Goal: Communication & Community: Answer question/provide support

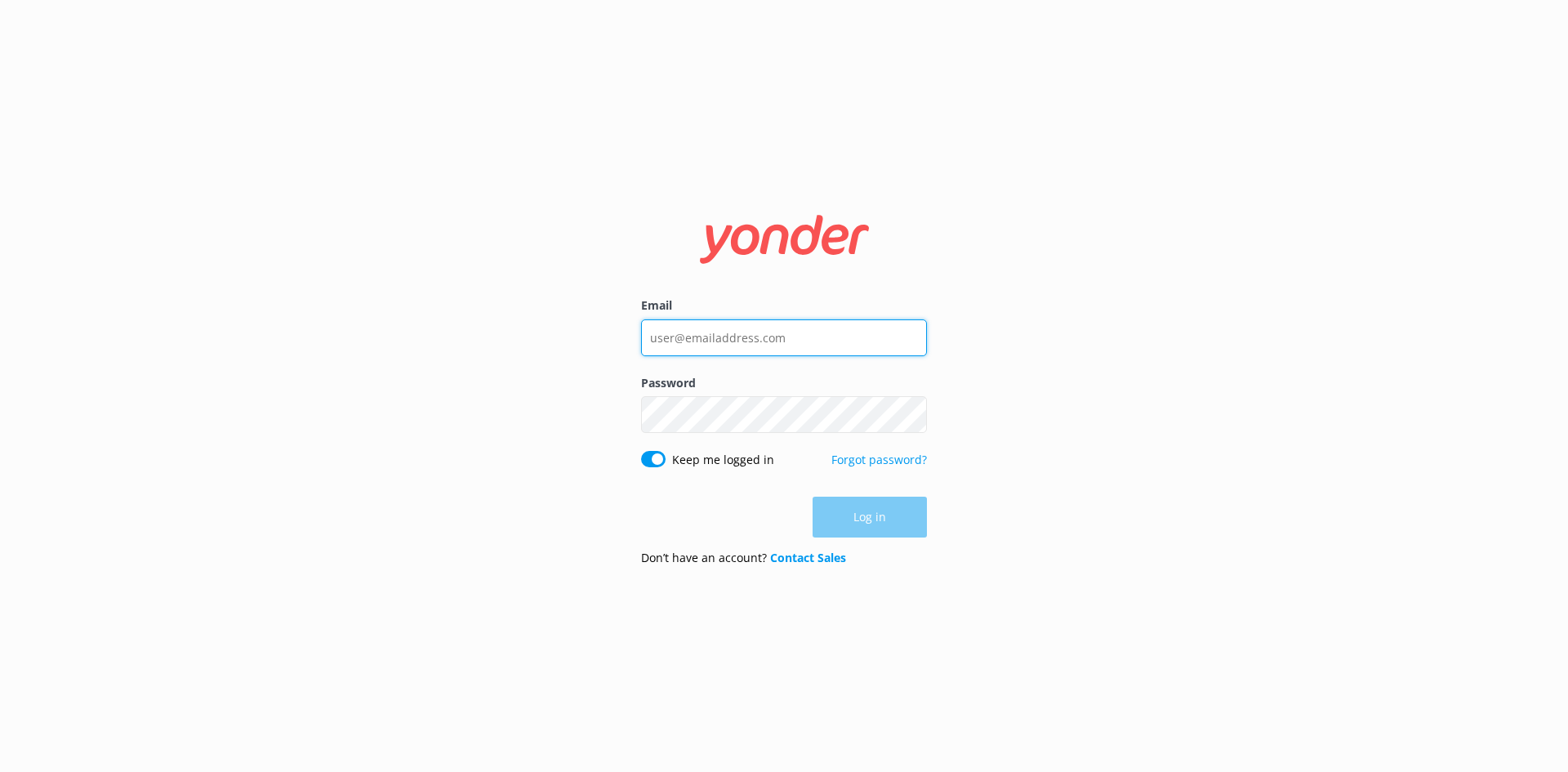
type input "[EMAIL_ADDRESS][DOMAIN_NAME]"
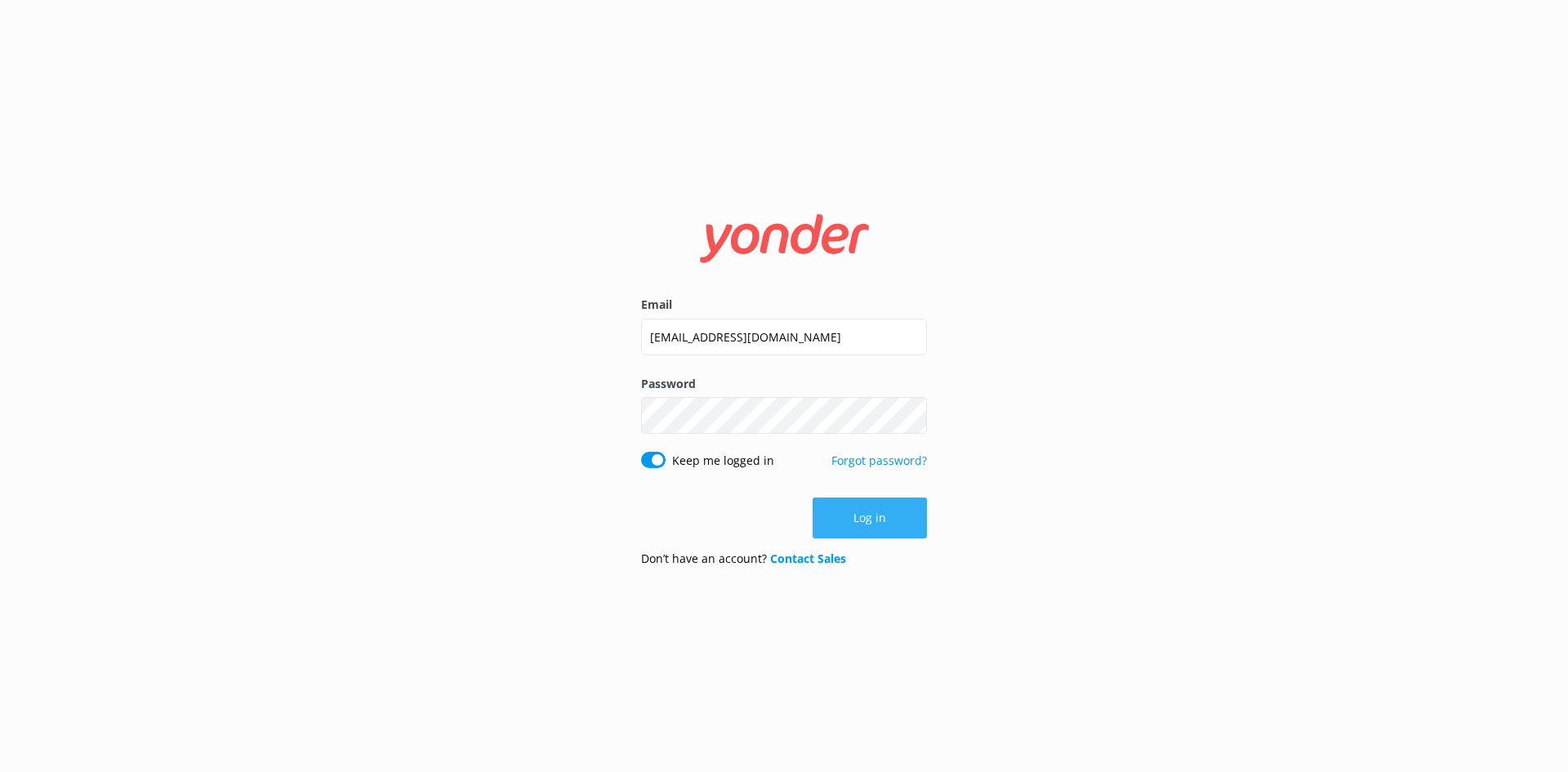
click at [896, 523] on div "Log in" at bounding box center [784, 517] width 286 height 41
click at [884, 526] on button "Log in" at bounding box center [870, 517] width 114 height 41
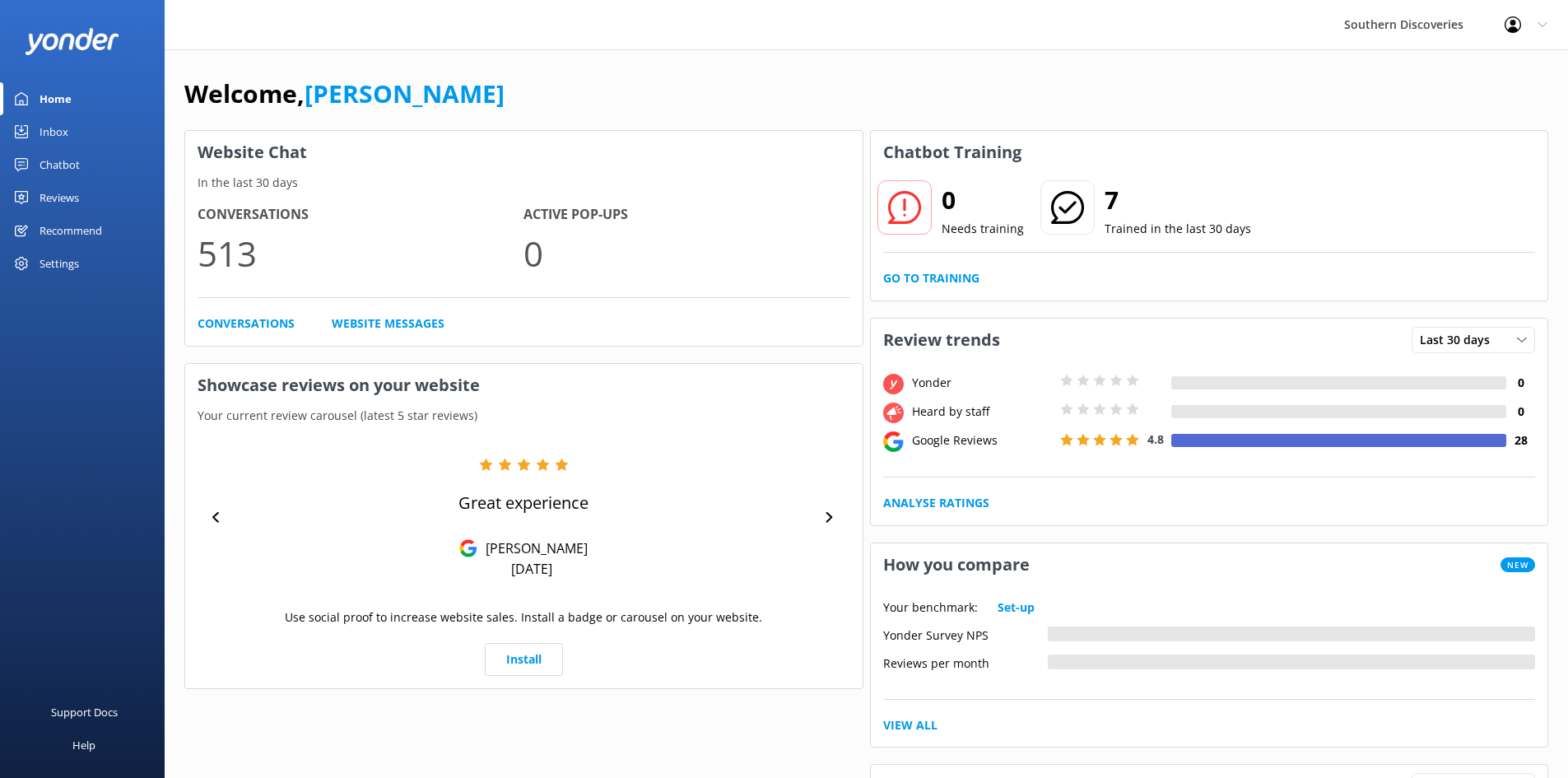
click at [64, 130] on div "Inbox" at bounding box center [53, 132] width 29 height 33
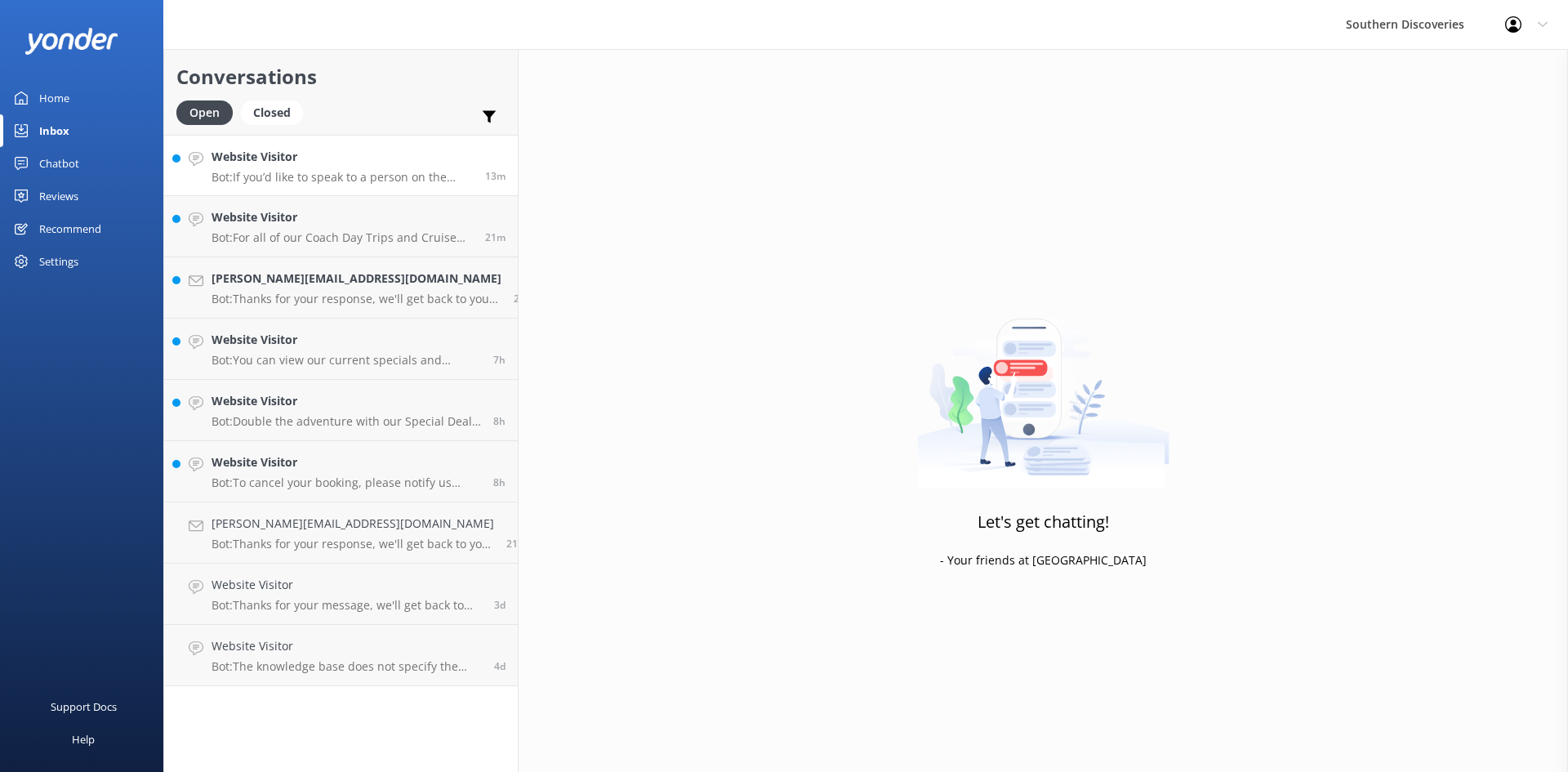
click at [357, 167] on div "Website Visitor Bot: If you’d like to speak to a person on the Southern Discove…" at bounding box center [342, 165] width 261 height 35
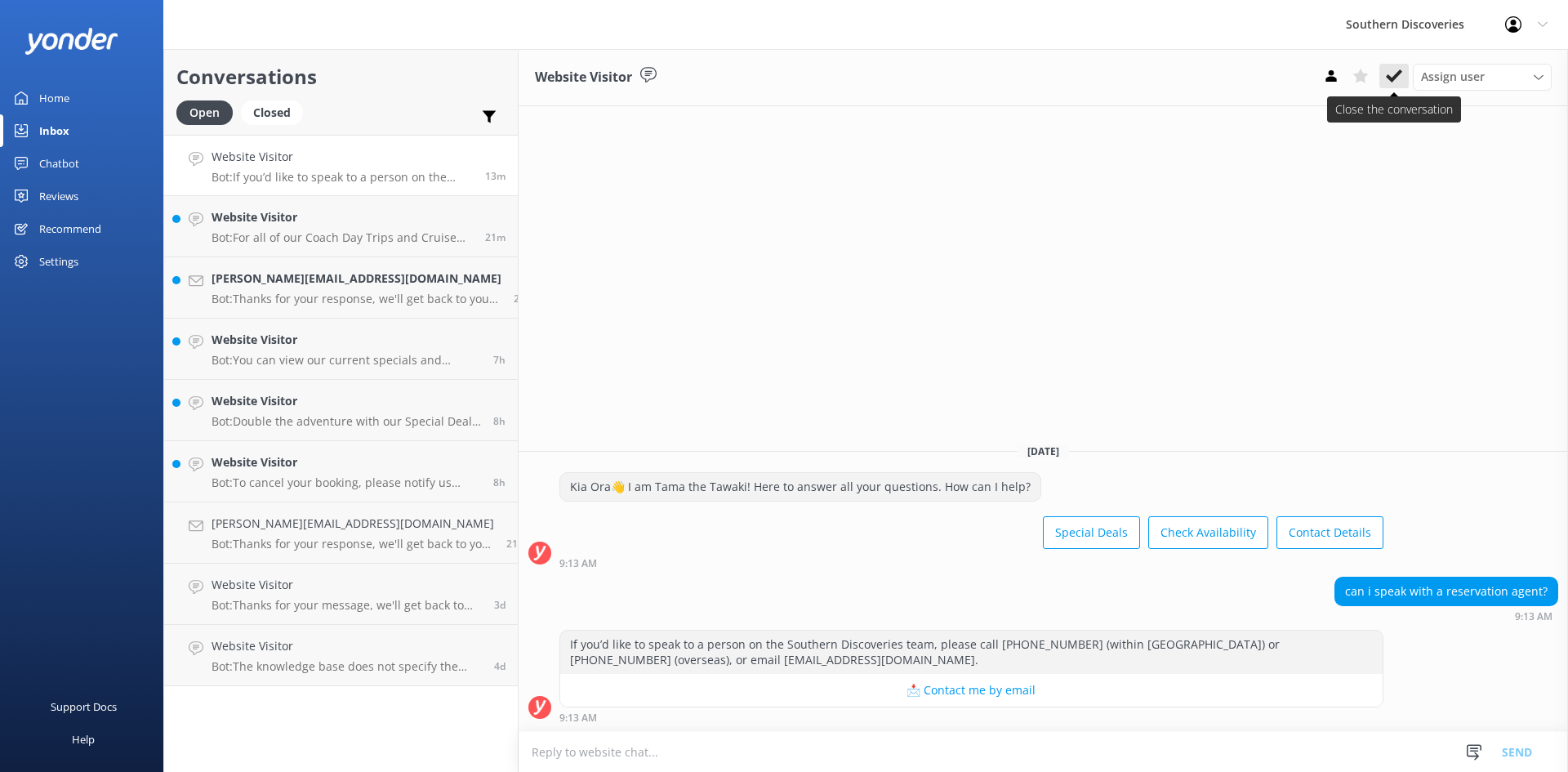
click at [1398, 79] on icon at bounding box center [1394, 76] width 17 height 17
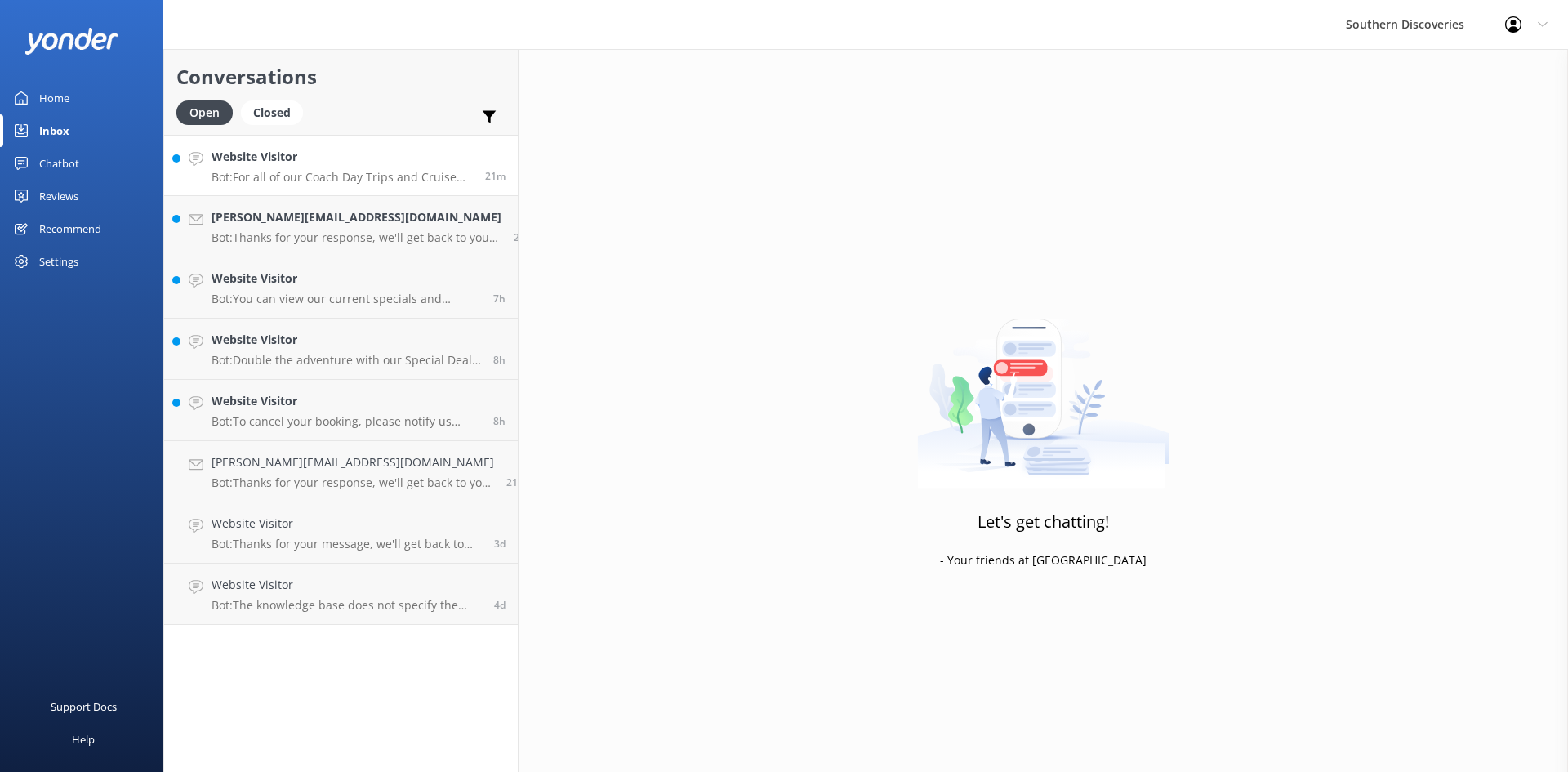
click at [345, 164] on h4 "Website Visitor" at bounding box center [342, 157] width 261 height 18
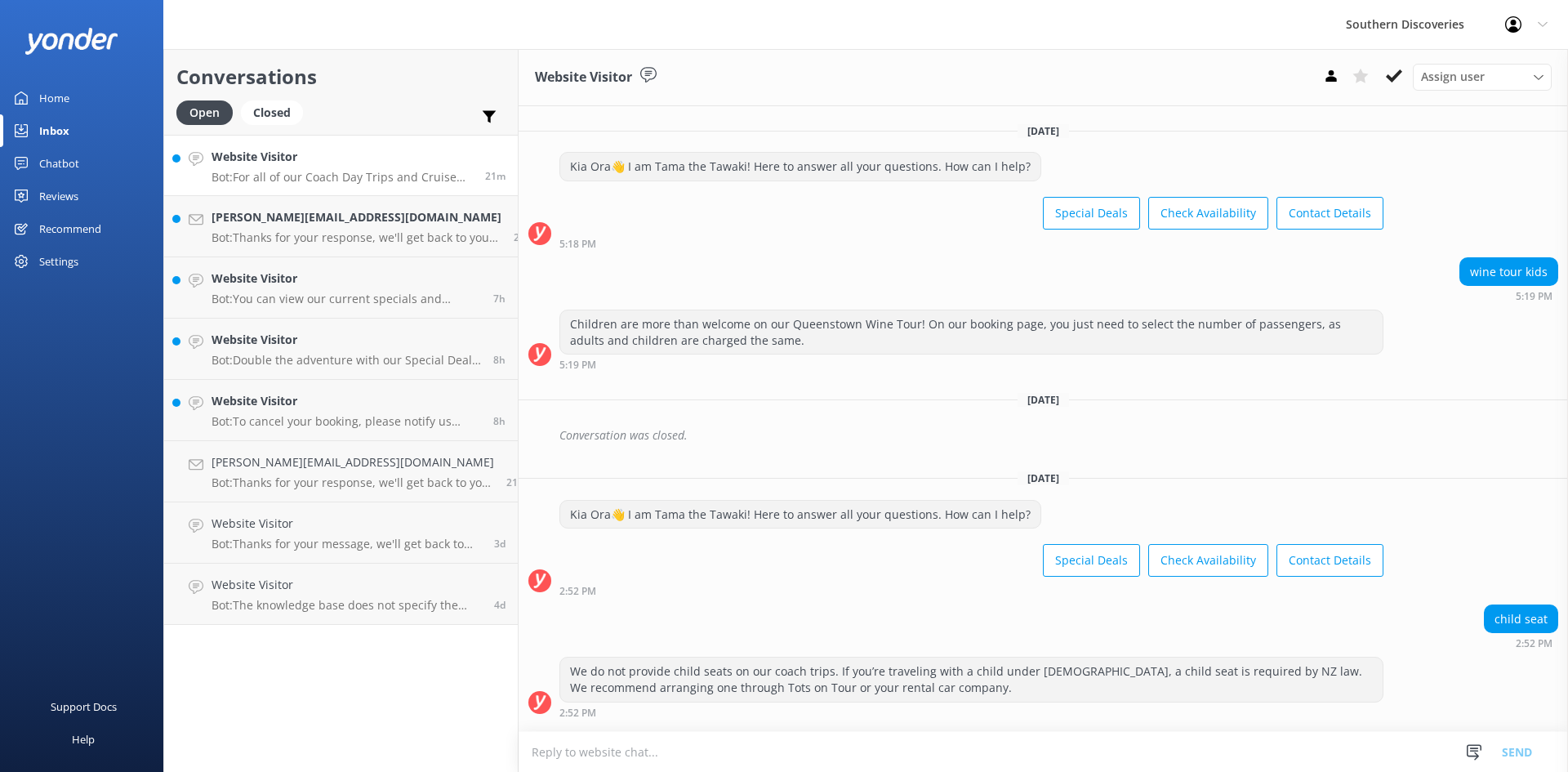
scroll to position [644, 0]
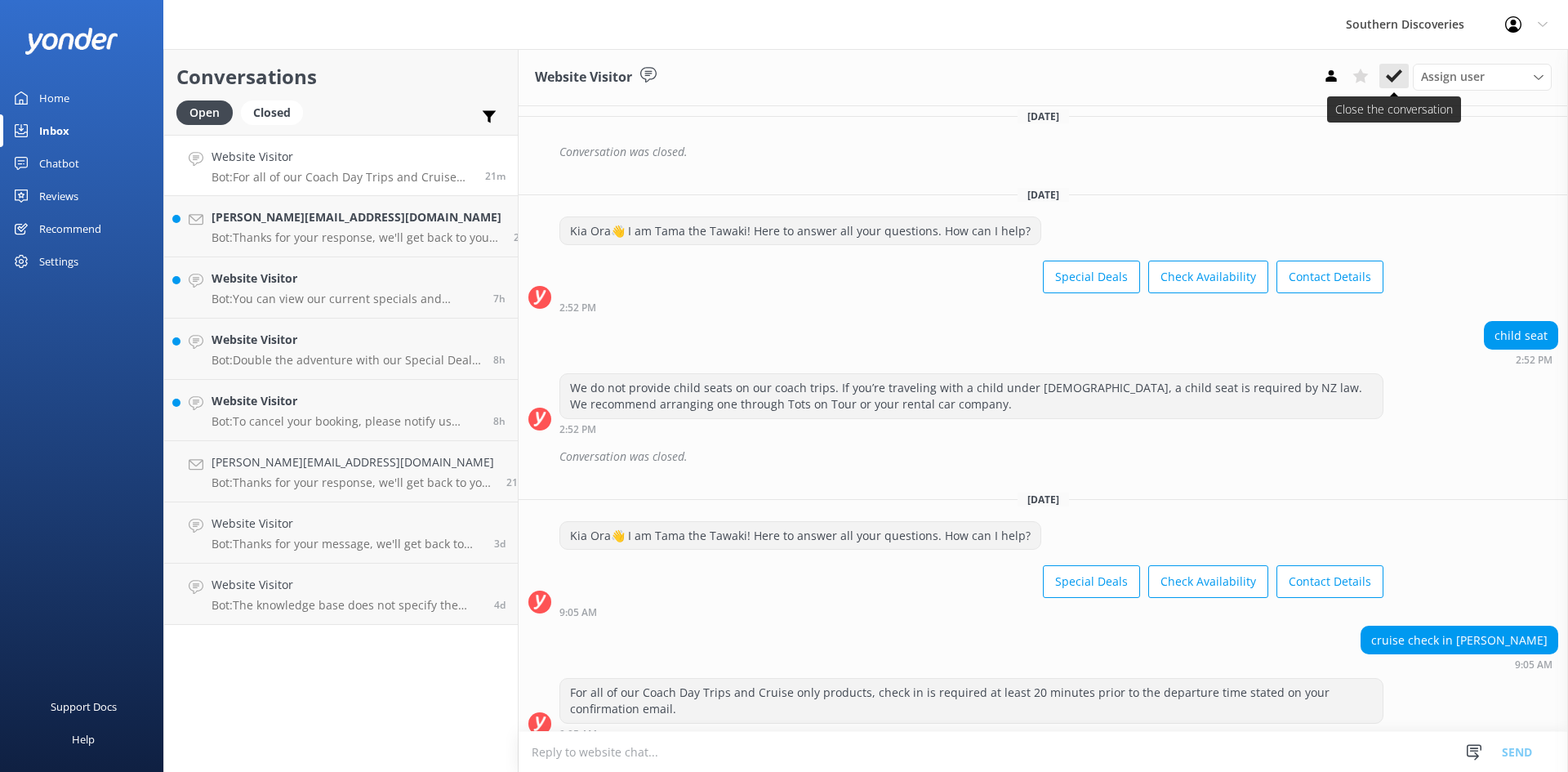
click at [1385, 78] on button at bounding box center [1394, 76] width 30 height 25
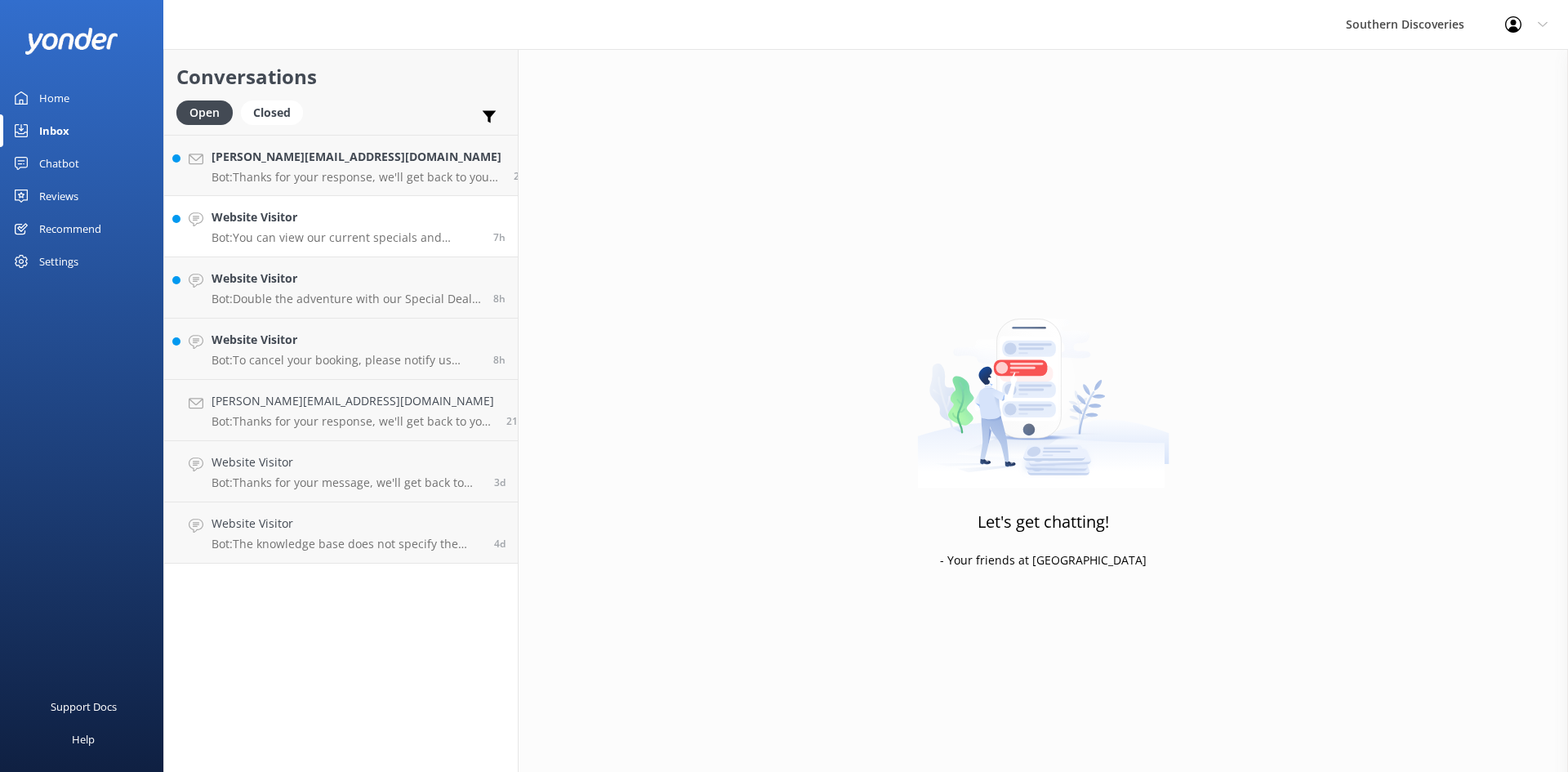
click at [275, 220] on h4 "Website Visitor" at bounding box center [347, 218] width 270 height 18
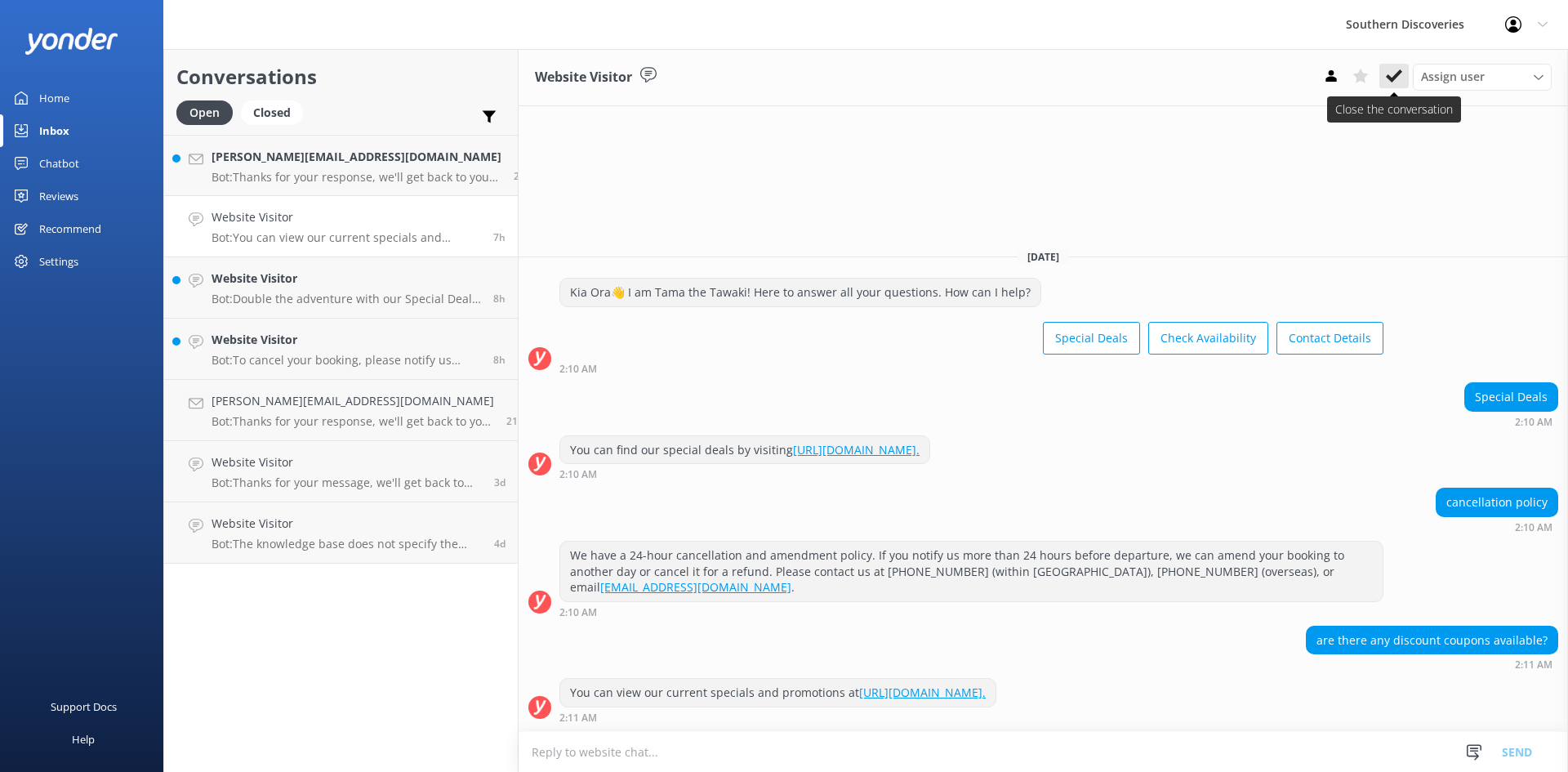
click at [1391, 78] on use at bounding box center [1394, 76] width 17 height 13
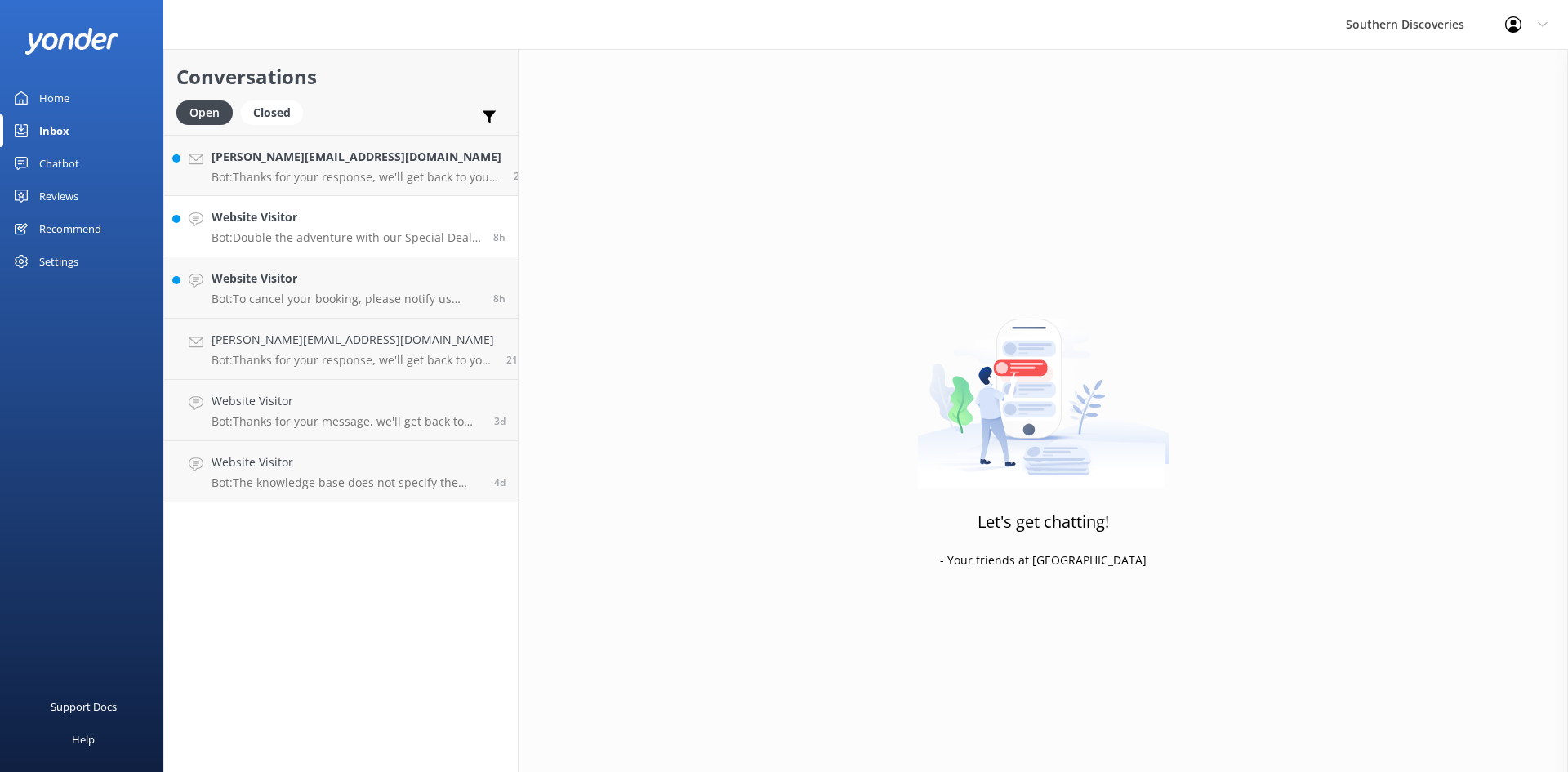
click at [289, 237] on p "Bot: Double the adventure with our Special Deals! Visit [URL][DOMAIN_NAME]." at bounding box center [347, 237] width 270 height 15
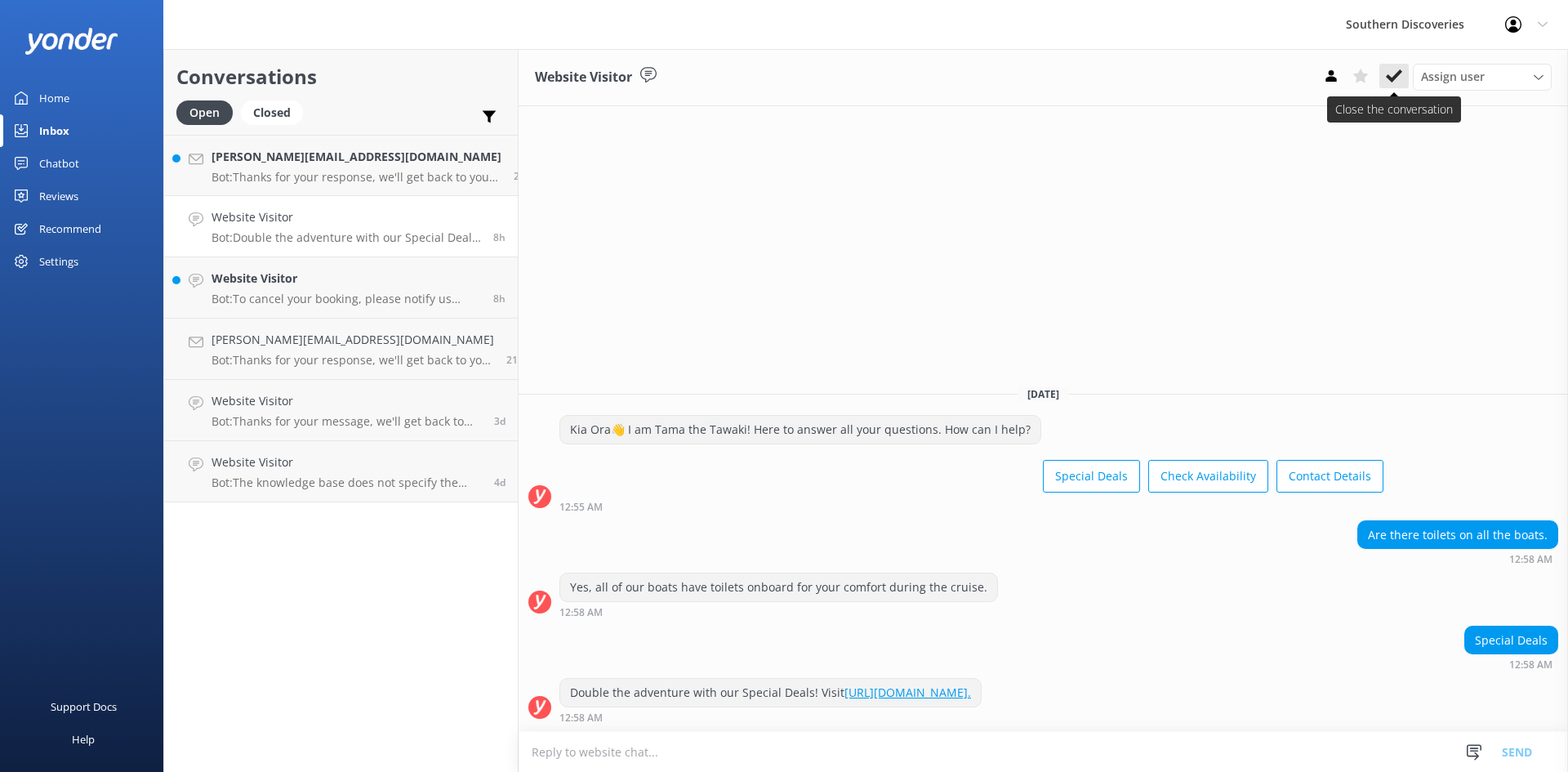
click at [1394, 85] on button at bounding box center [1394, 76] width 30 height 25
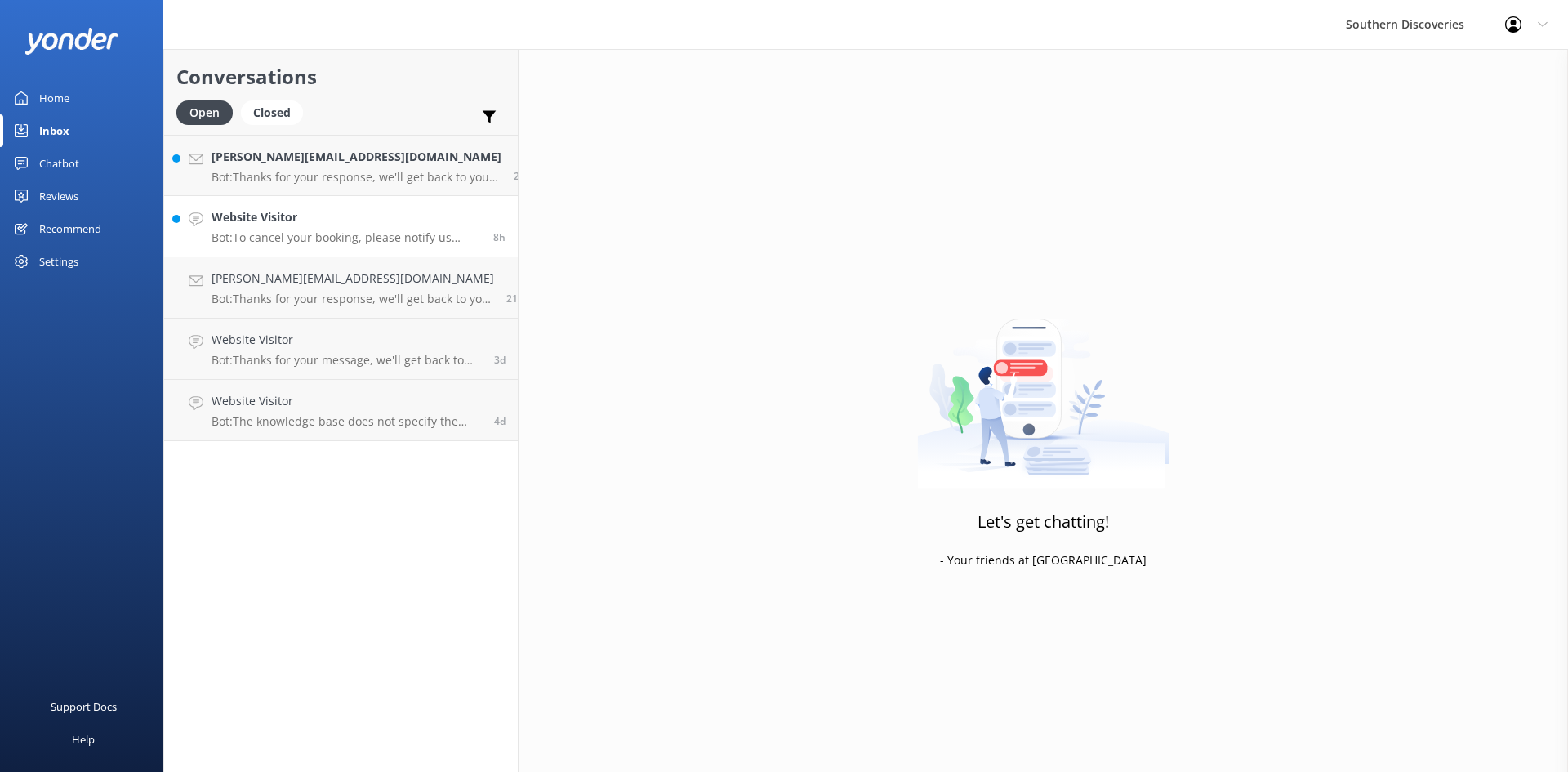
click at [313, 232] on p "Bot: To cancel your booking, please notify us more than 24 hours before departu…" at bounding box center [347, 237] width 270 height 15
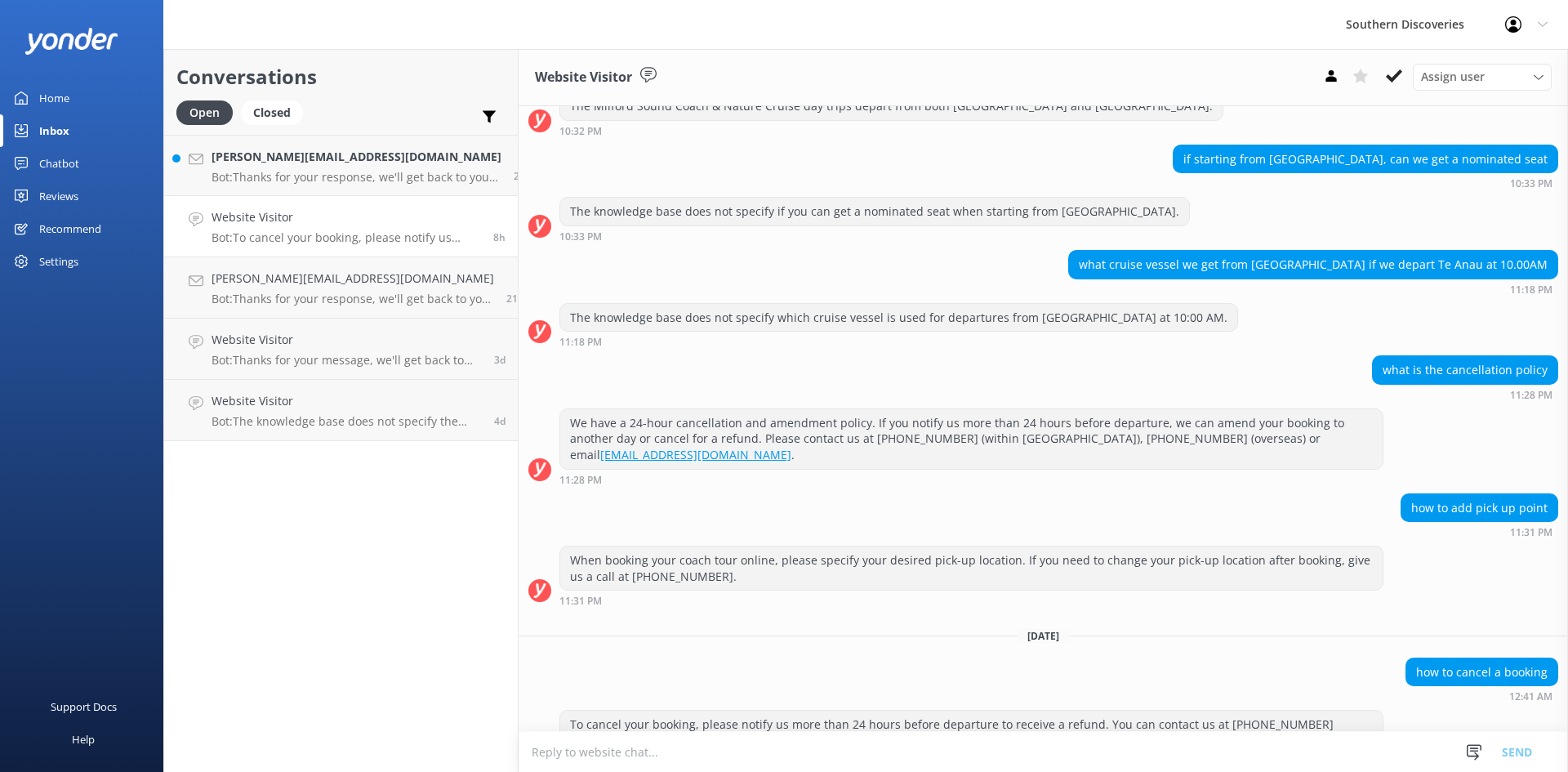
scroll to position [247, 0]
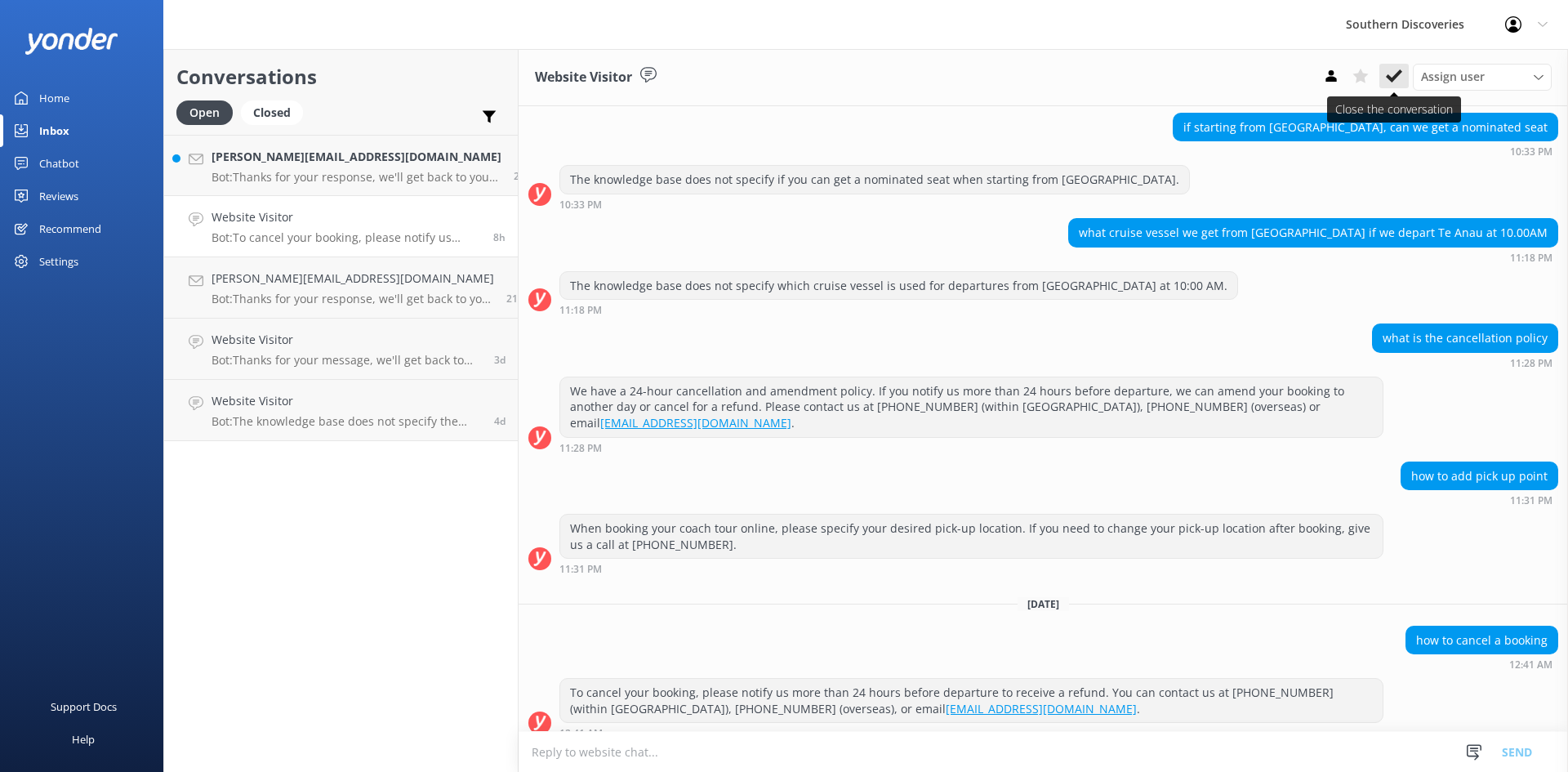
click at [1390, 75] on icon at bounding box center [1394, 76] width 17 height 17
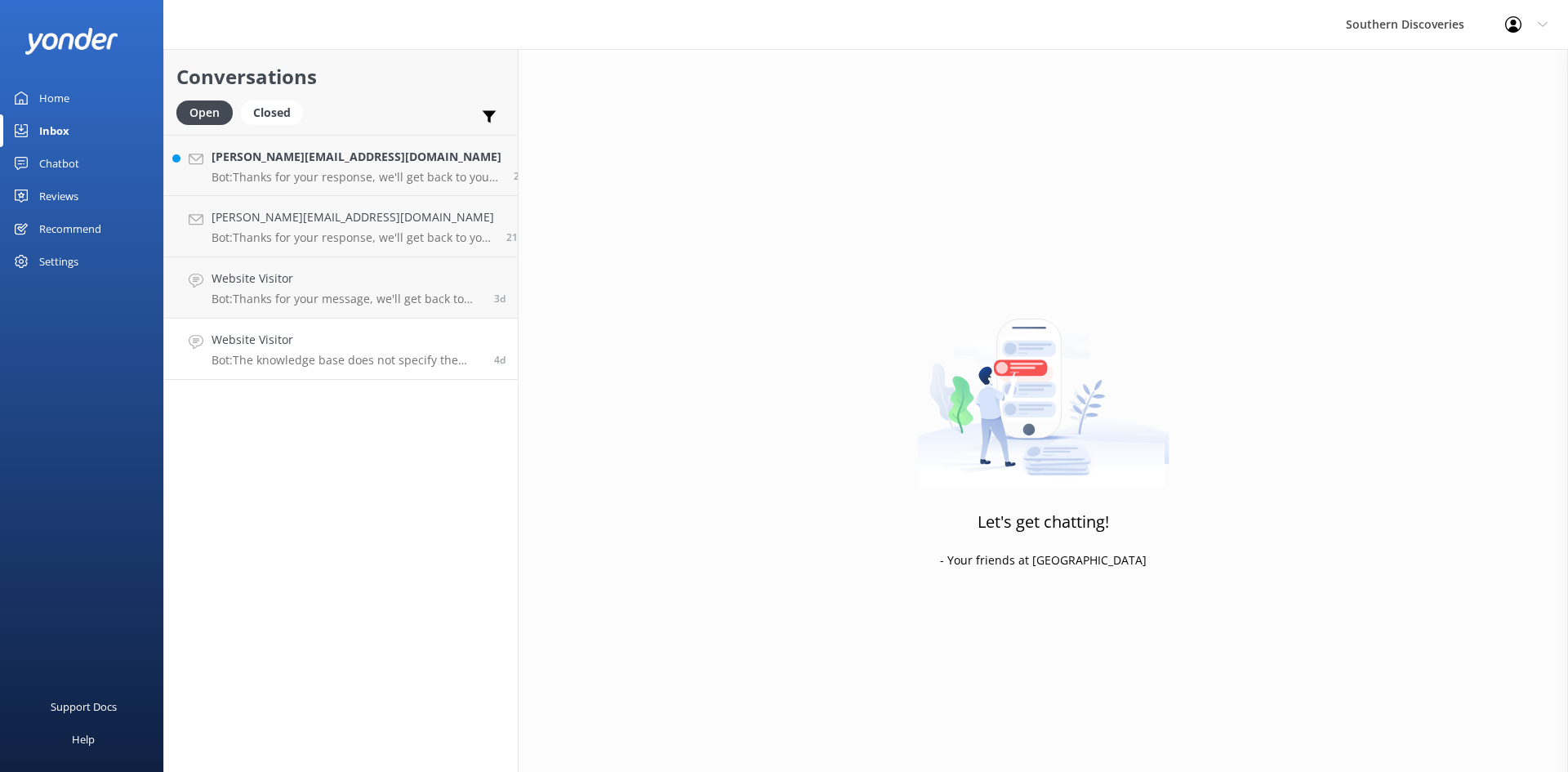
click at [347, 377] on link "Website Visitor Bot: The knowledge base does not specify the exact differences …" at bounding box center [342, 349] width 354 height 61
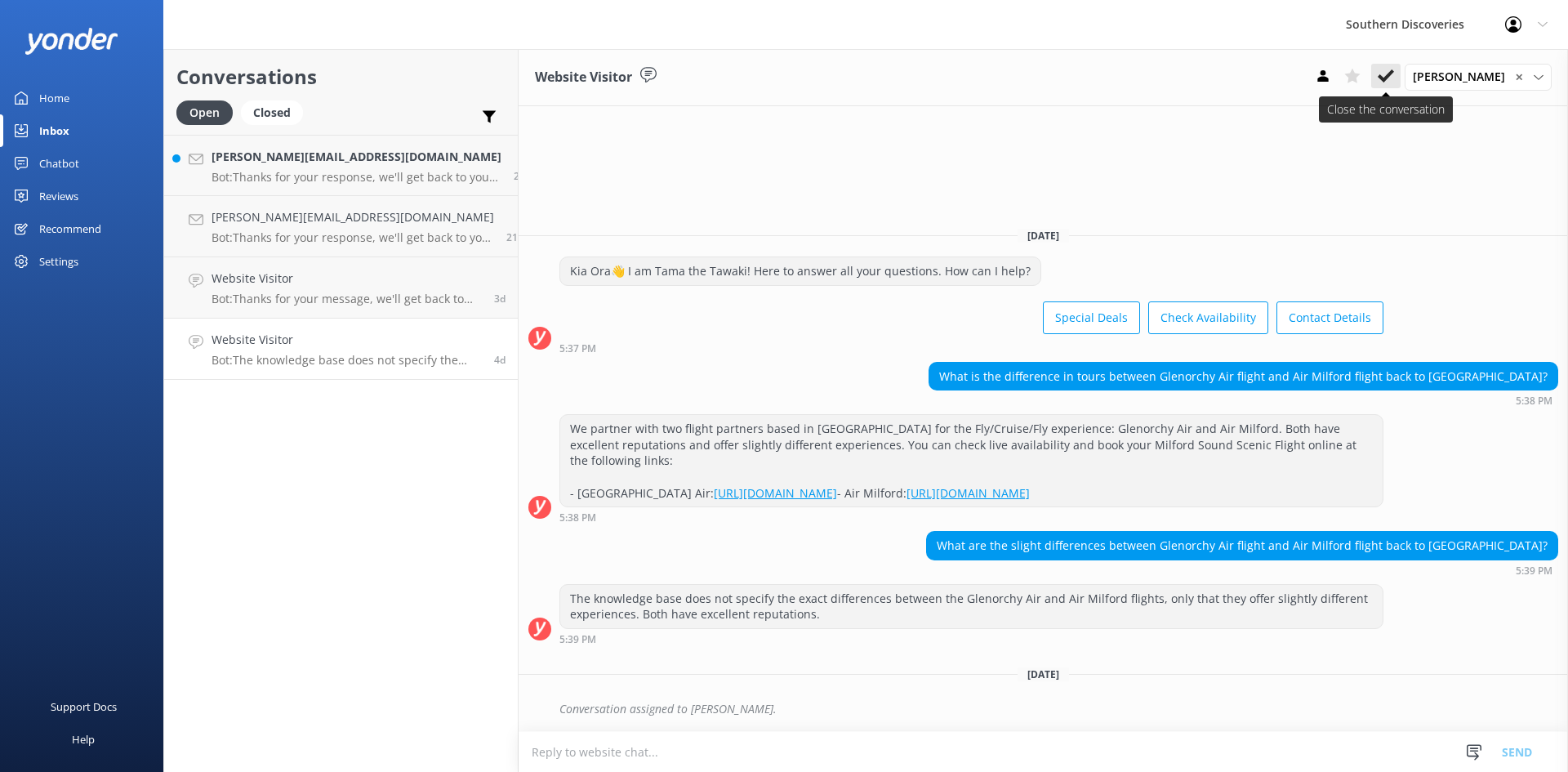
click at [1401, 75] on button at bounding box center [1386, 76] width 30 height 25
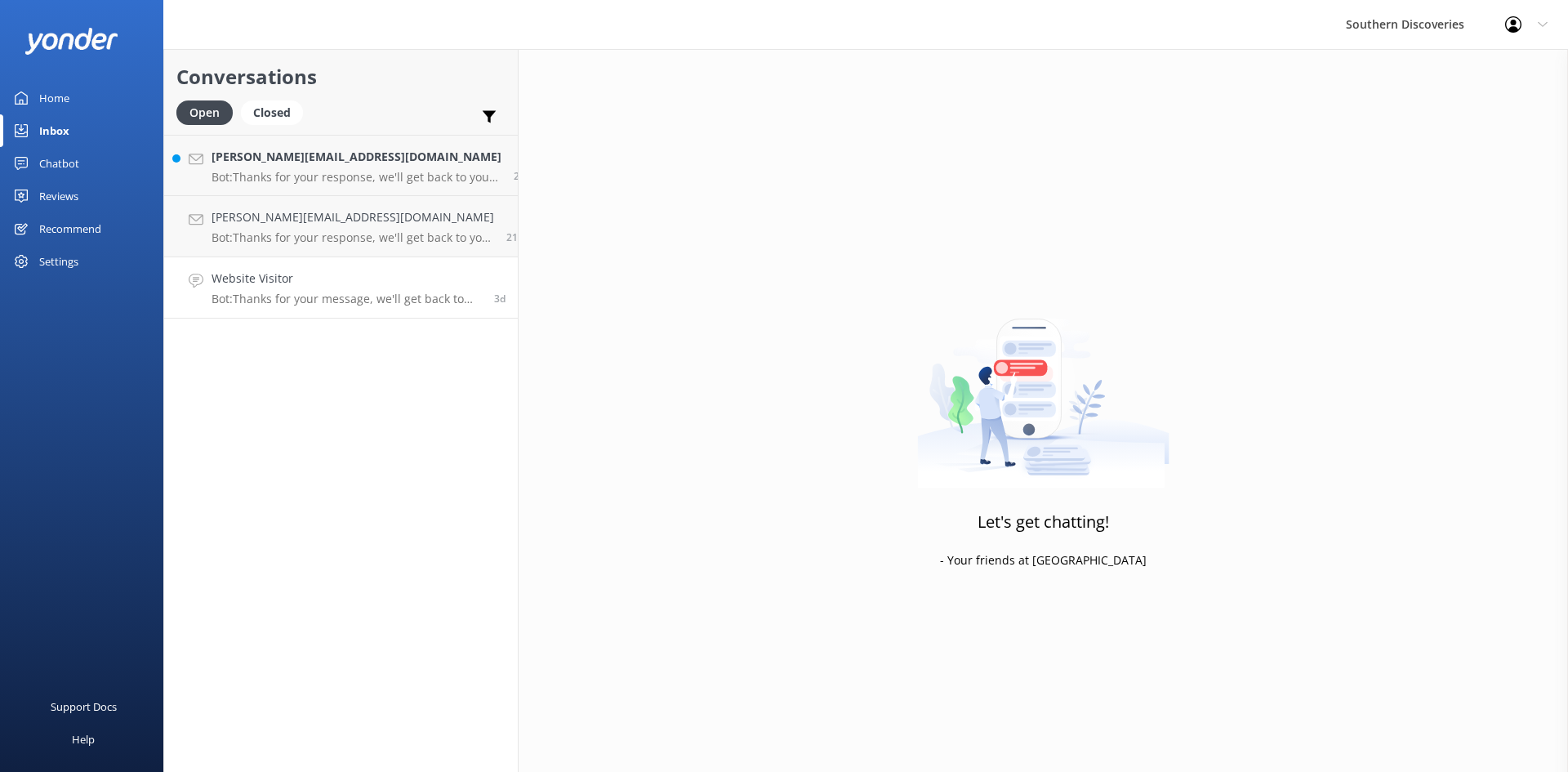
click at [294, 306] on link "Website Visitor Bot: Thanks for your message, we'll get back to you as soon as …" at bounding box center [342, 288] width 354 height 61
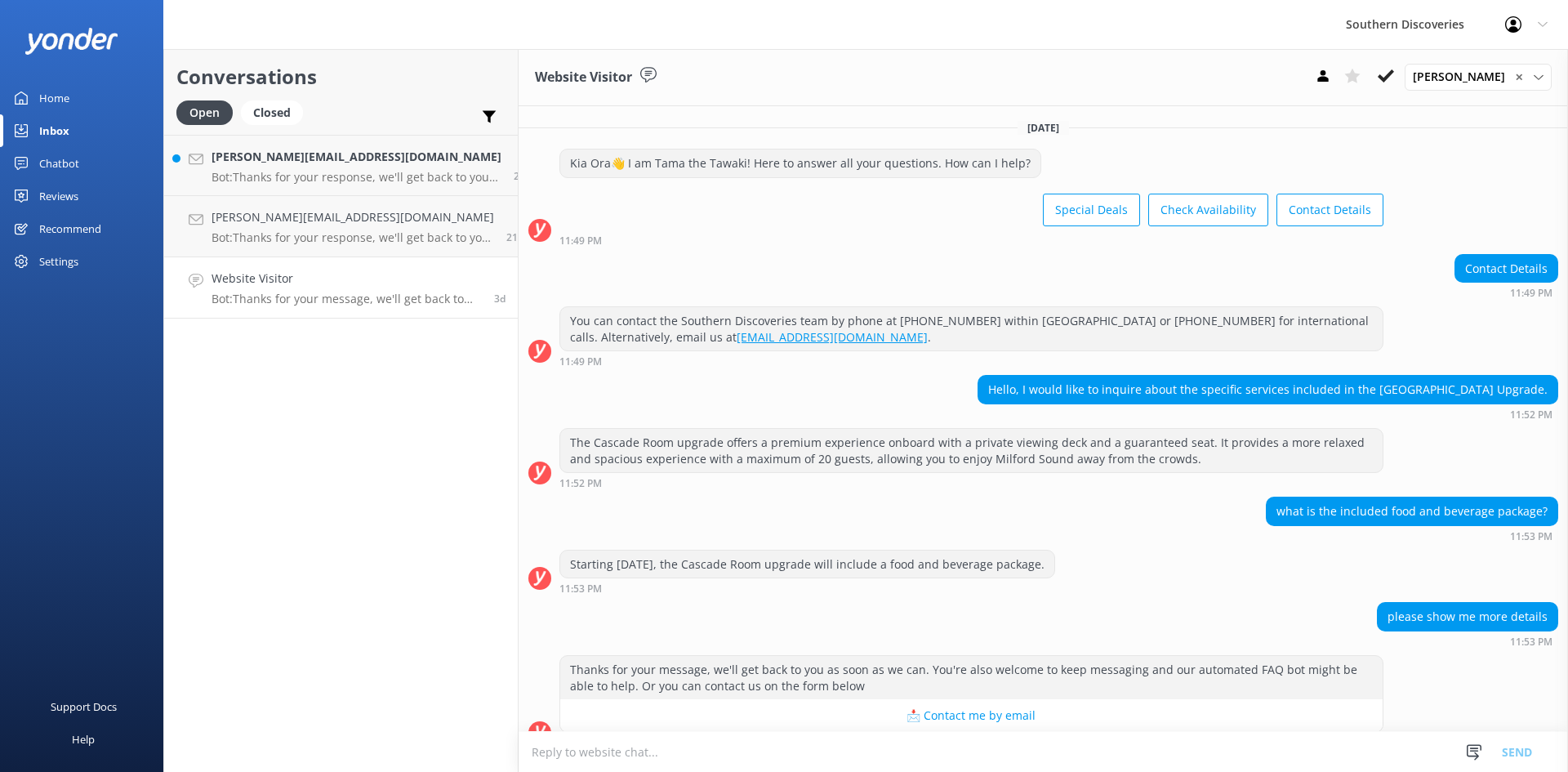
scroll to position [103, 0]
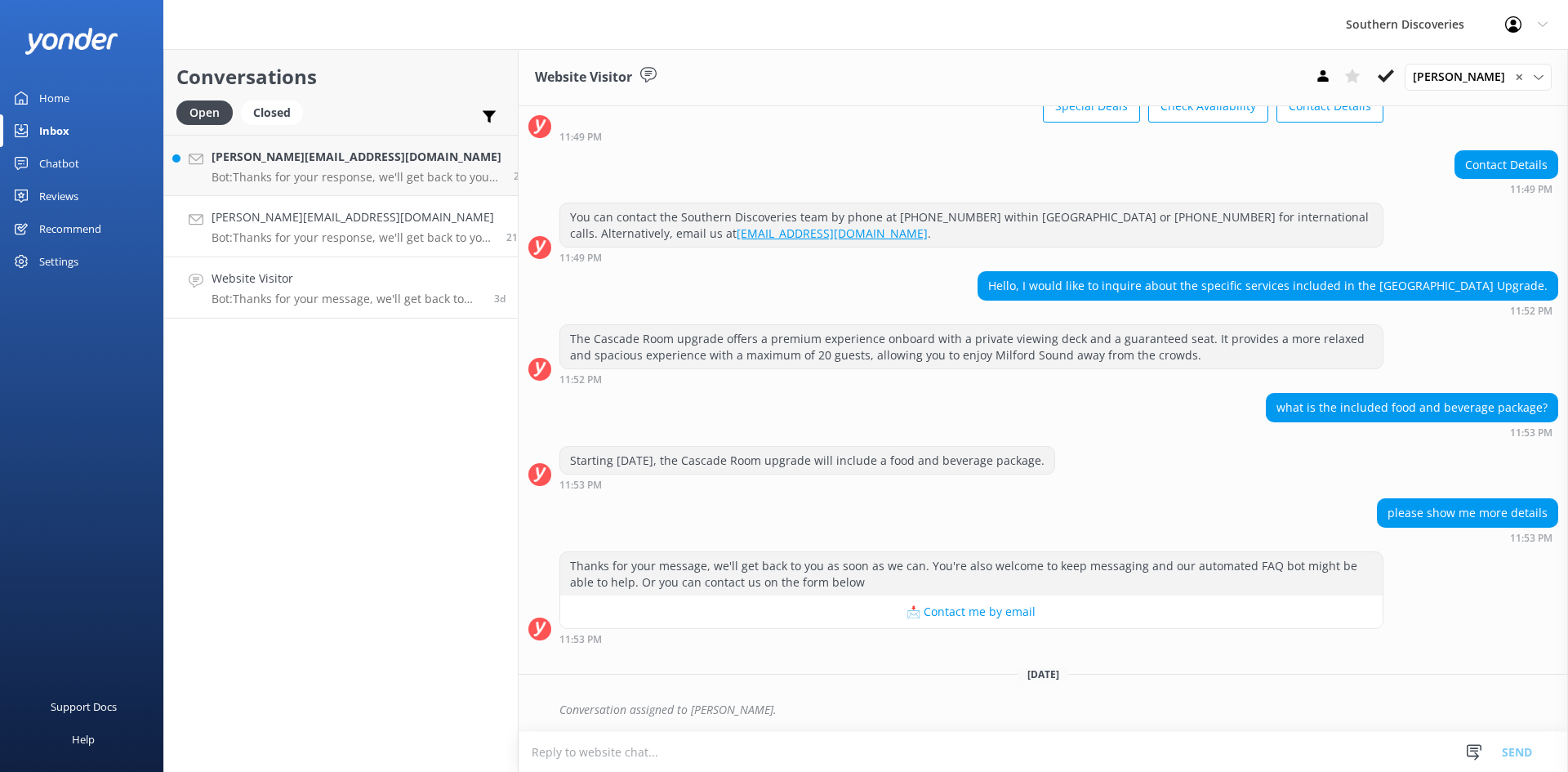
click at [323, 233] on p "Bot: Thanks for your response, we'll get back to you as soon as we can during o…" at bounding box center [353, 237] width 283 height 15
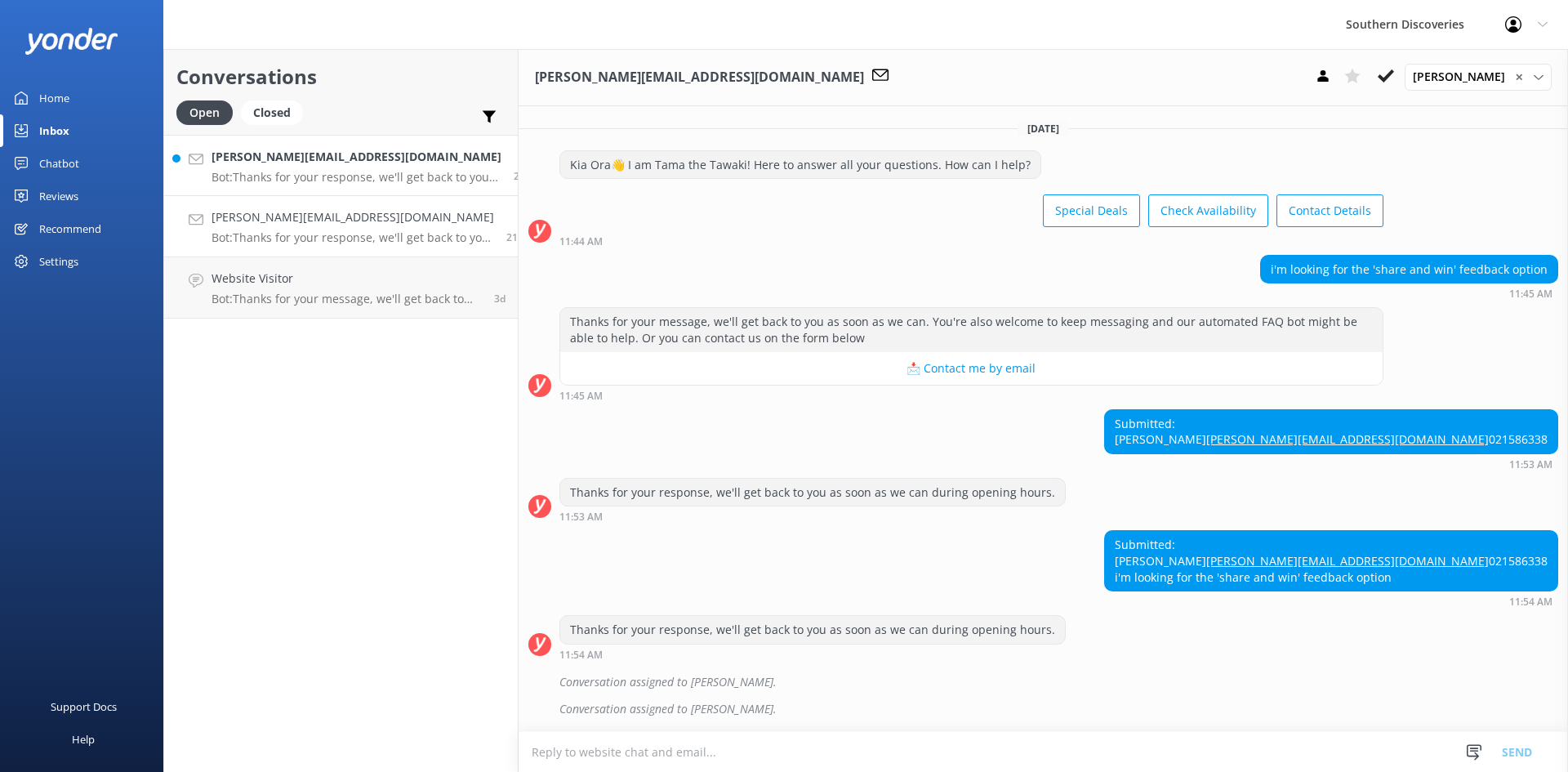
click at [331, 166] on div "[PERSON_NAME][EMAIL_ADDRESS][DOMAIN_NAME] Bot: Thanks for your response, we'll …" at bounding box center [356, 165] width 290 height 35
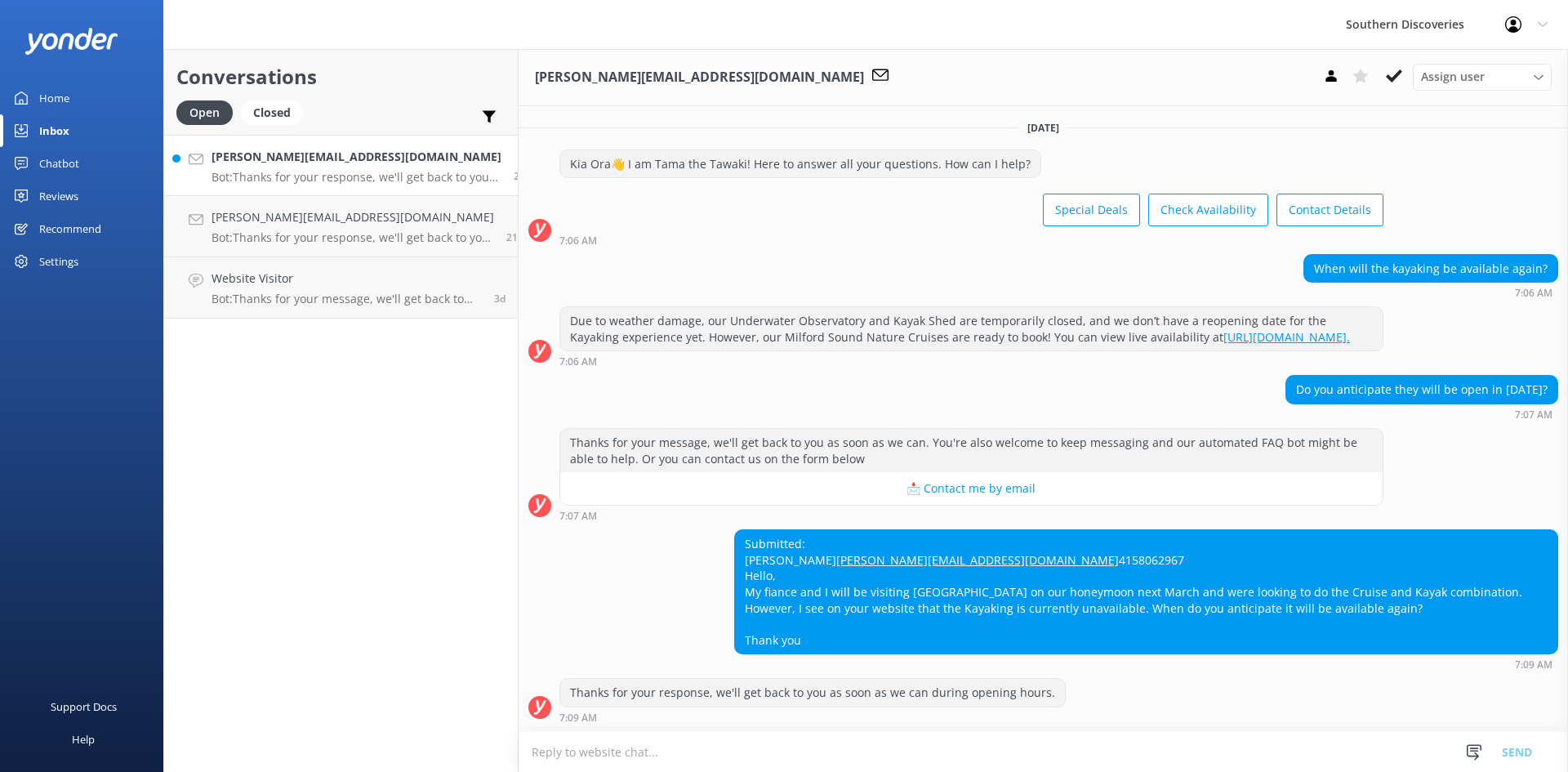
scroll to position [48, 0]
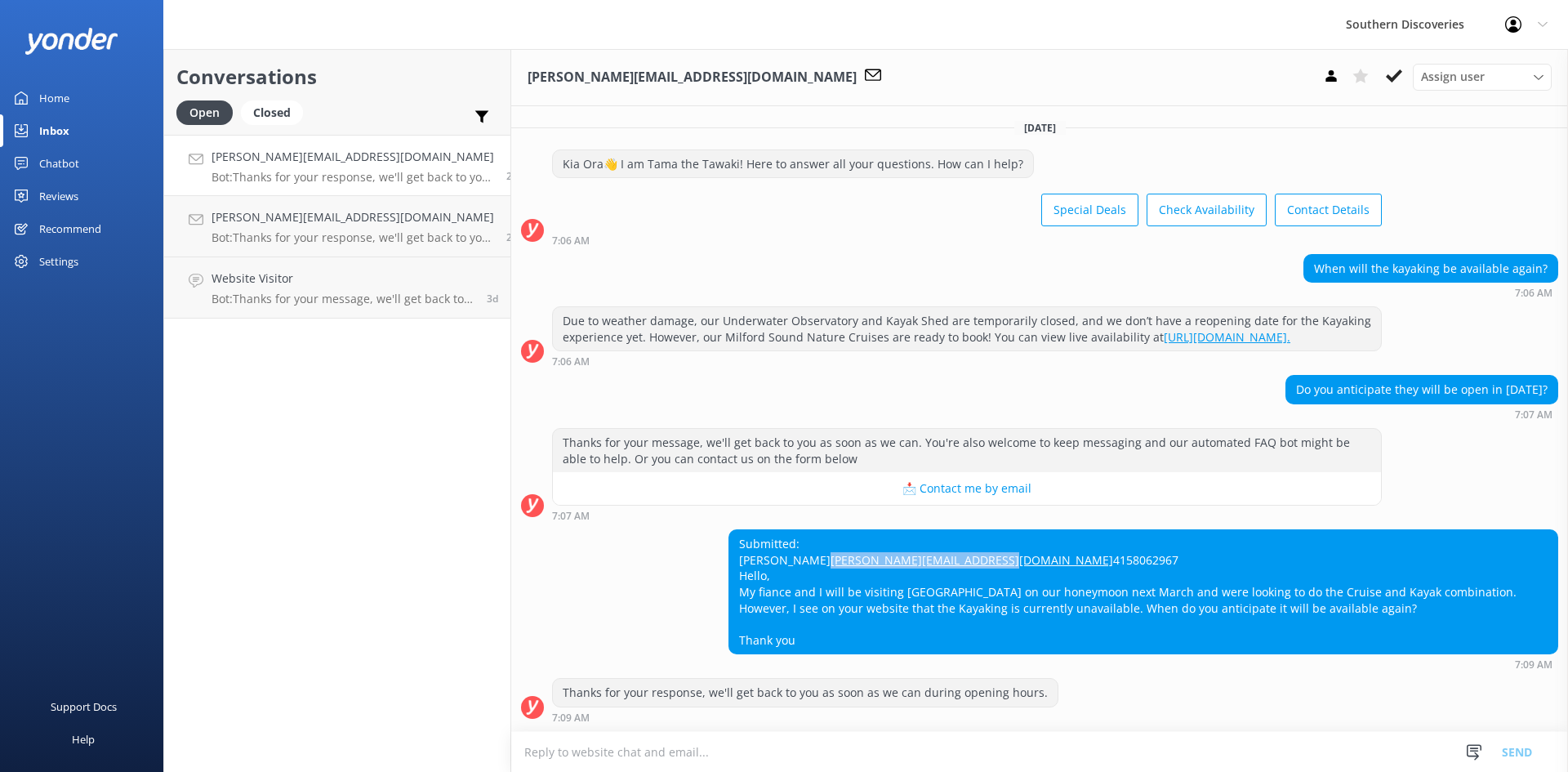
drag, startPoint x: 896, startPoint y: 546, endPoint x: 695, endPoint y: 537, distance: 201.2
click at [695, 537] on div "Submitted: [PERSON_NAME] [PERSON_NAME][EMAIL_ADDRESS][DOMAIN_NAME] 4158062967 H…" at bounding box center [1040, 600] width 1057 height 141
copy link "[PERSON_NAME][EMAIL_ADDRESS][DOMAIN_NAME]"
click at [1389, 77] on use at bounding box center [1394, 76] width 17 height 13
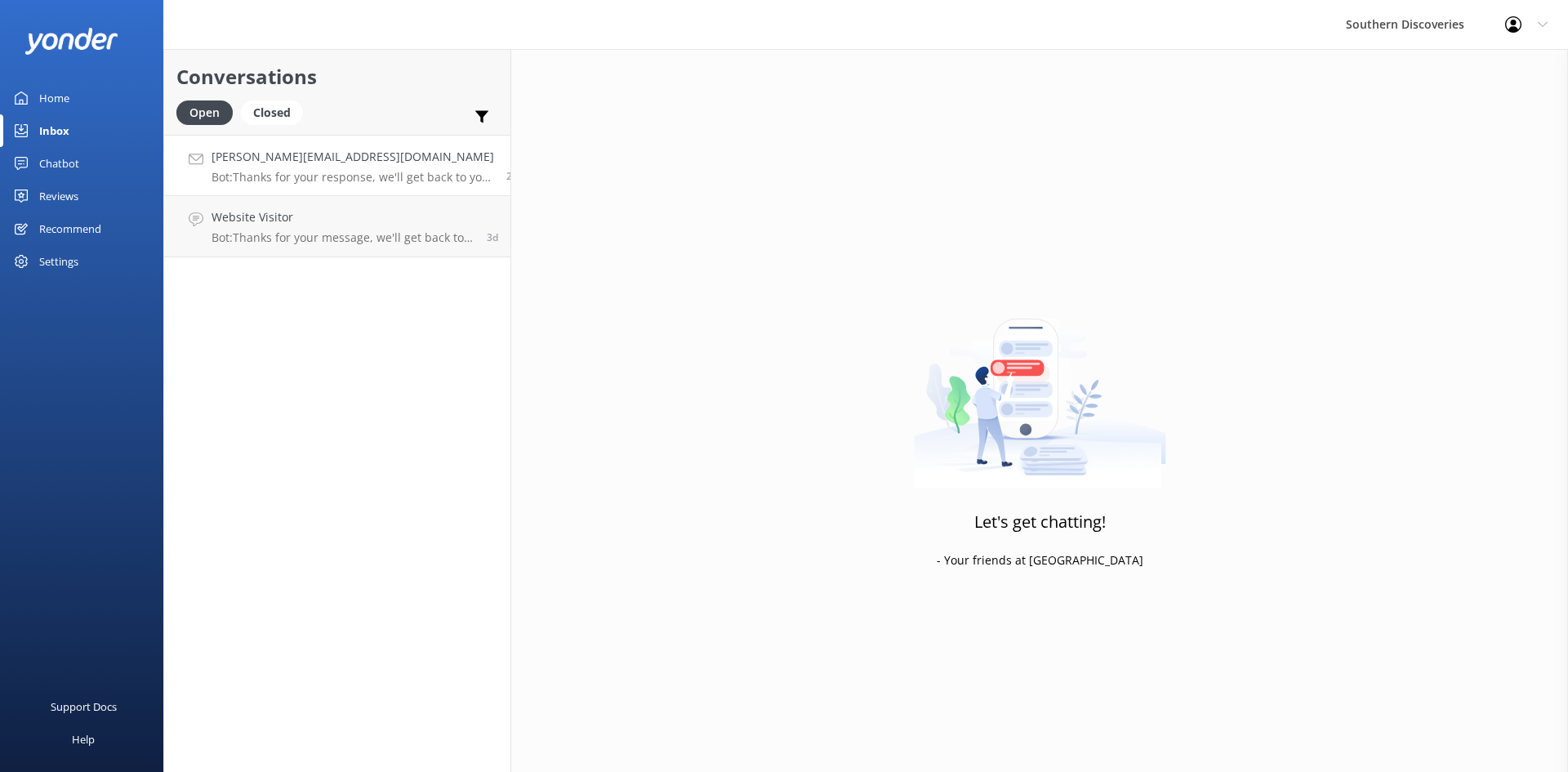
click at [311, 155] on h4 "[PERSON_NAME][EMAIL_ADDRESS][DOMAIN_NAME]" at bounding box center [353, 157] width 283 height 18
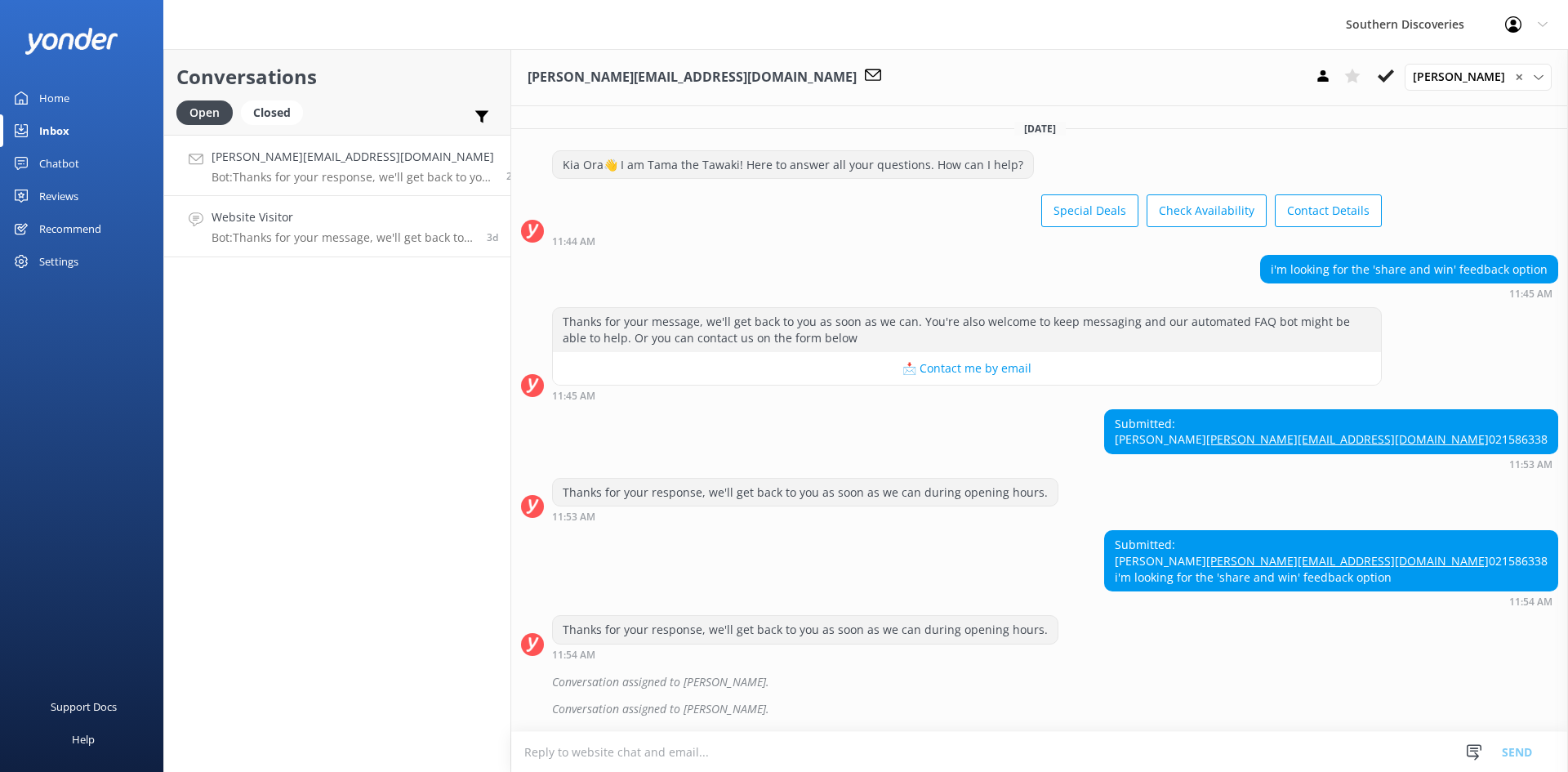
click at [315, 229] on div "Website Visitor Bot: Thanks for your message, we'll get back to you as soon as …" at bounding box center [343, 226] width 263 height 36
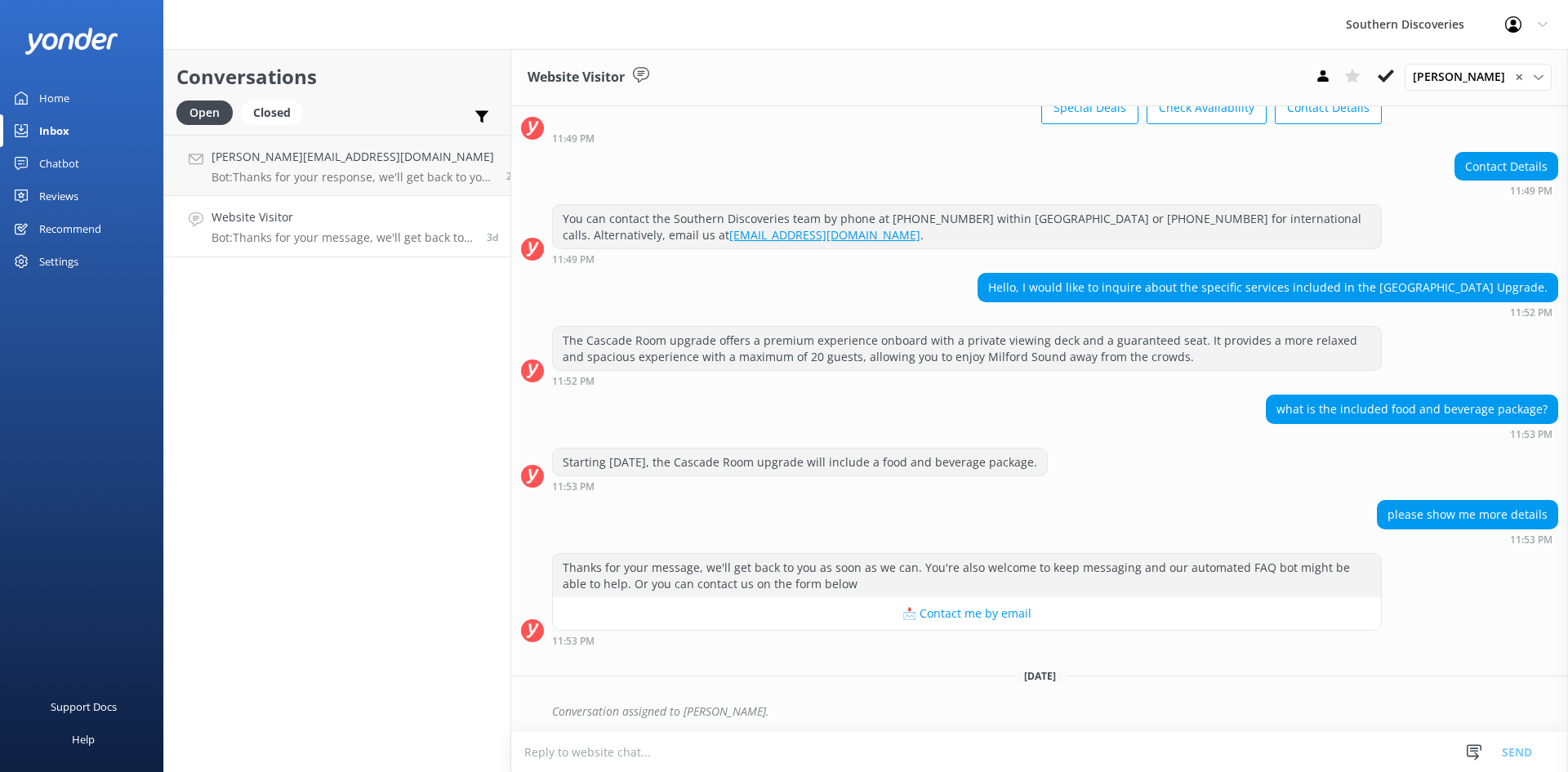
scroll to position [103, 0]
